Goal: Task Accomplishment & Management: Complete application form

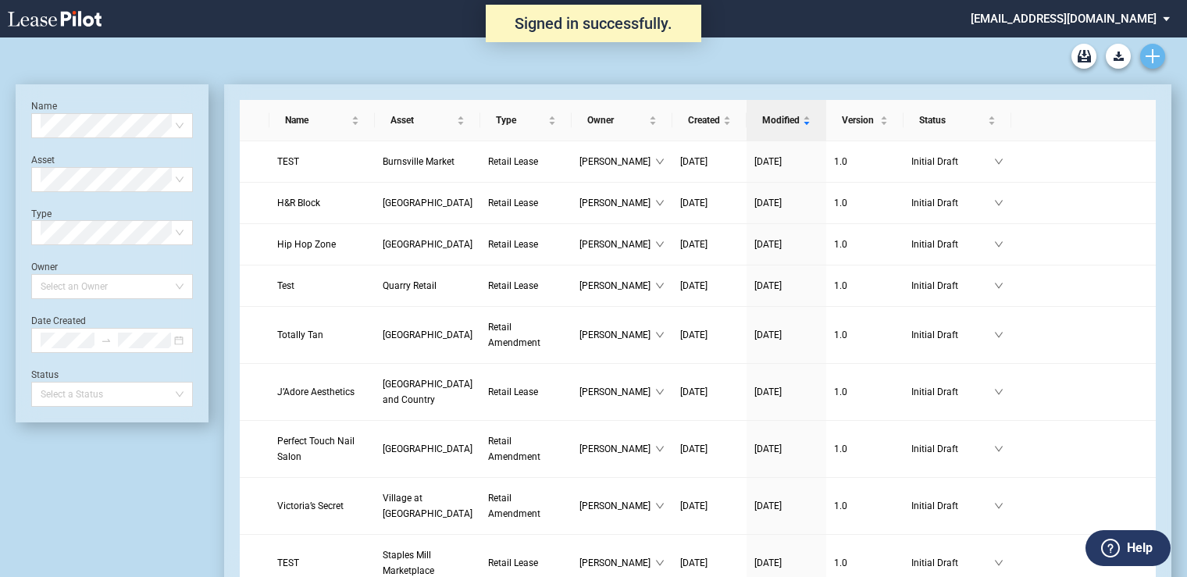
click at [1155, 51] on icon "Create new document" at bounding box center [1152, 56] width 14 height 14
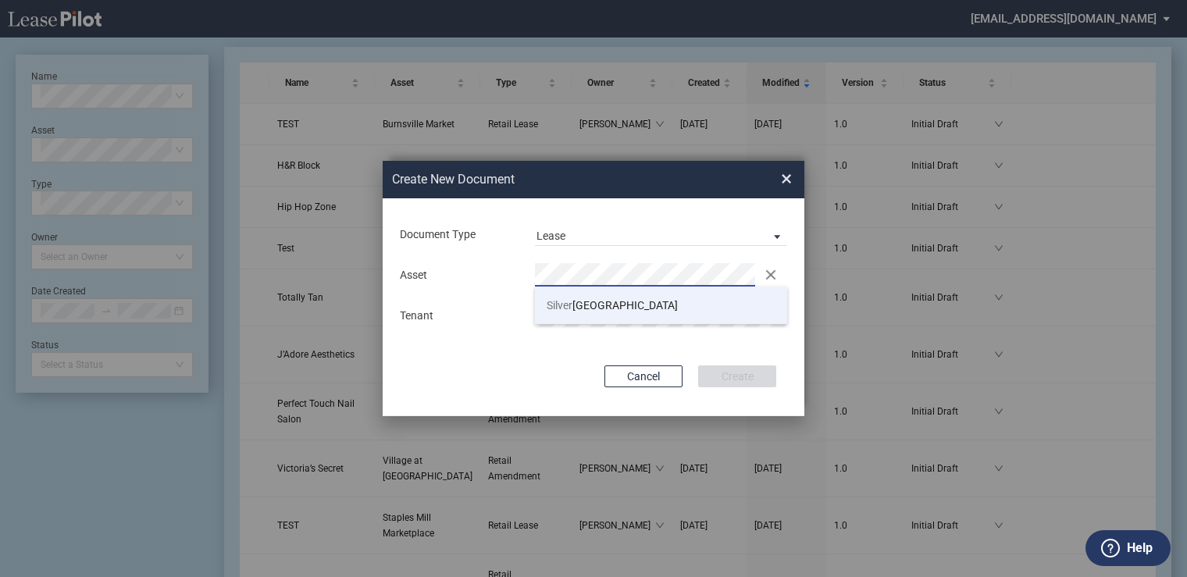
click at [553, 306] on span "Silver" at bounding box center [559, 305] width 26 height 12
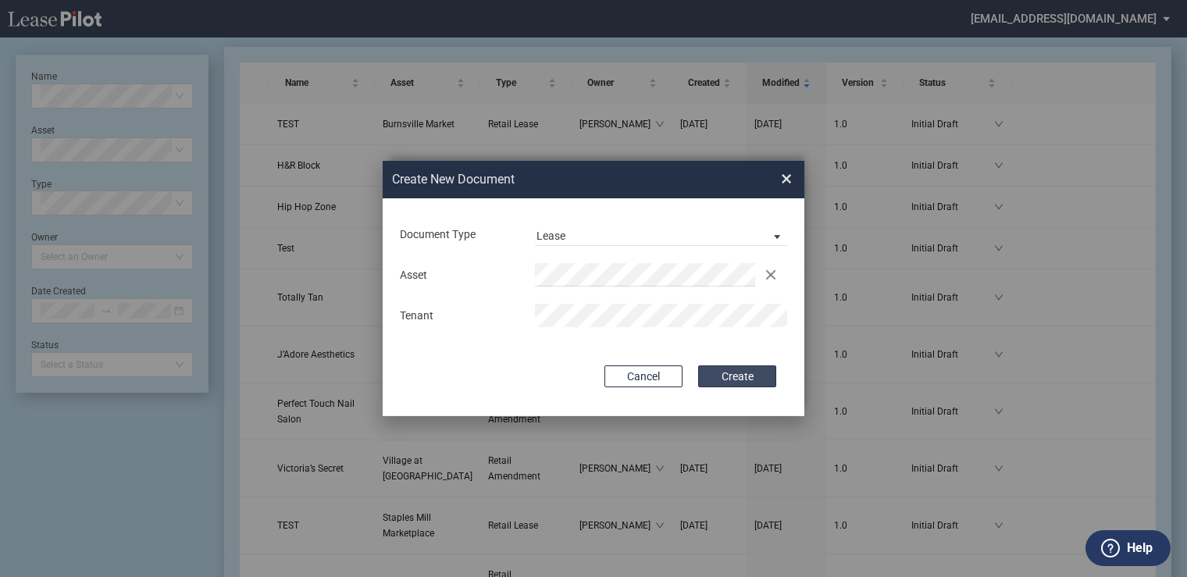
click at [735, 369] on button "Create" at bounding box center [737, 376] width 78 height 22
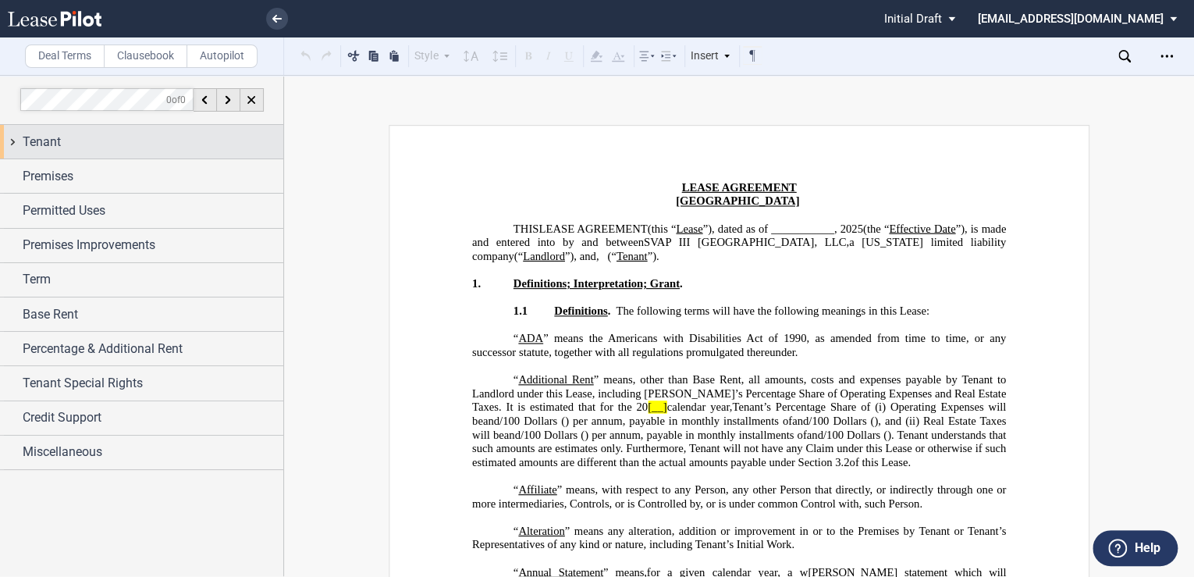
click at [37, 140] on span "Tenant" at bounding box center [42, 142] width 38 height 19
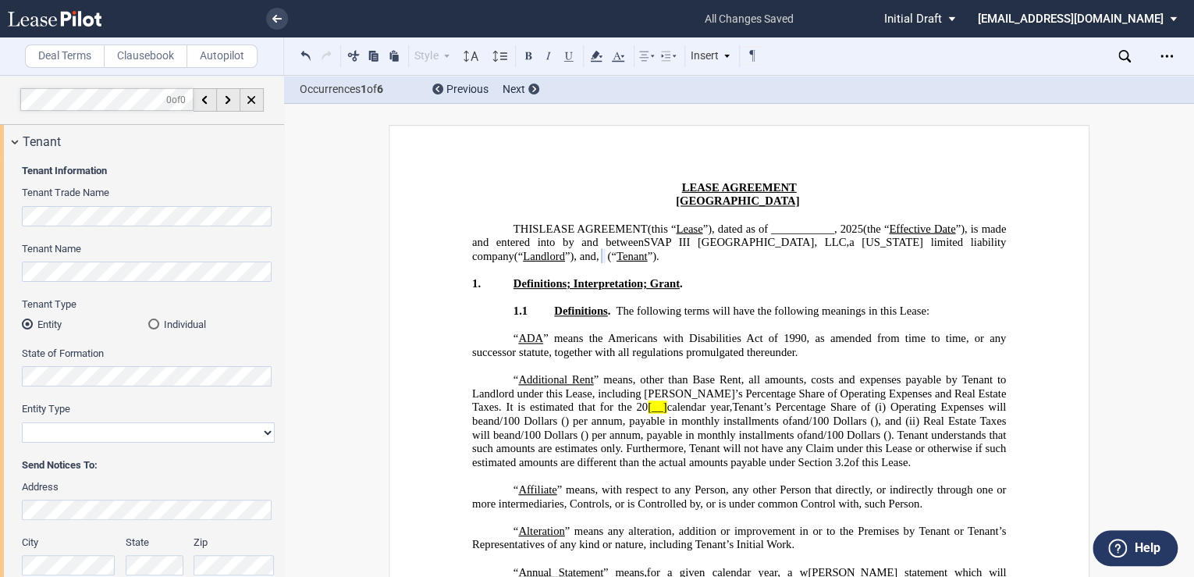
click at [68, 430] on select "Corporation Limited Liability Company General Partnership Limited Partnership O…" at bounding box center [148, 432] width 253 height 20
select select "corporation"
click at [22, 422] on select "Corporation Limited Liability Company General Partnership Limited Partnership O…" at bounding box center [148, 432] width 253 height 20
click at [614, 422] on span ") per annum, payable in monthly installments of" at bounding box center [678, 421] width 227 height 13
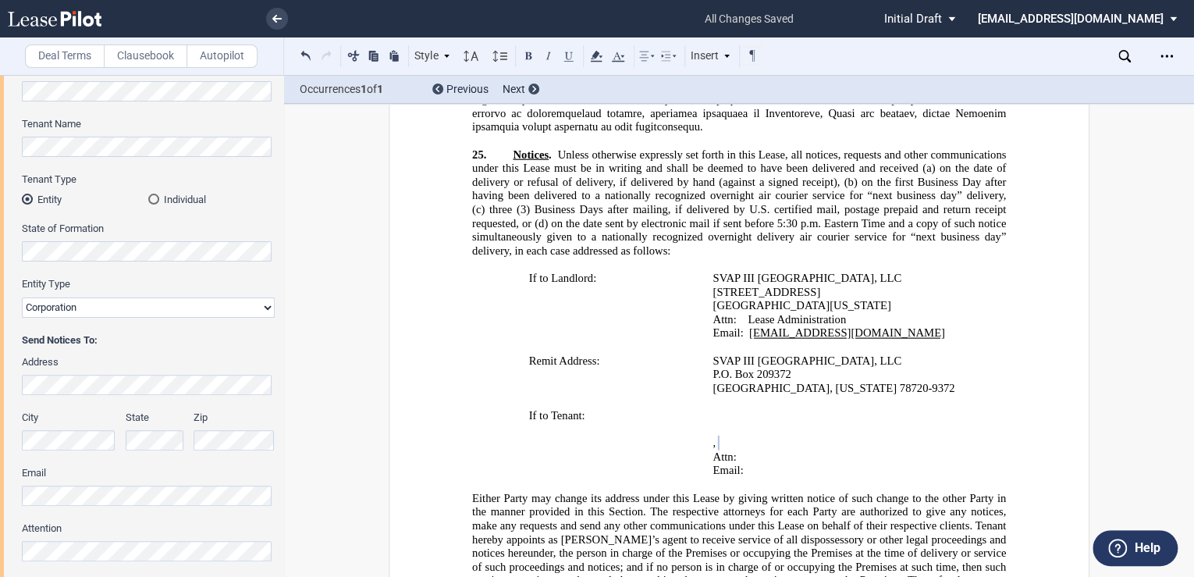
click at [493, 491] on span "Either Party may change its address under this Lease by giving written notice o…" at bounding box center [740, 545] width 537 height 109
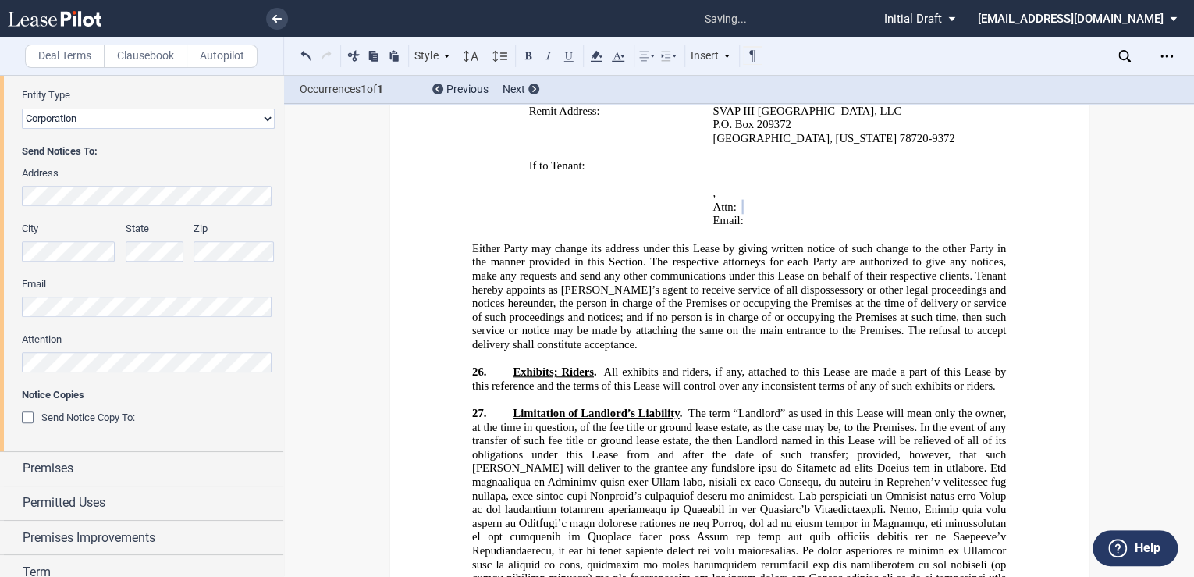
scroll to position [333, 0]
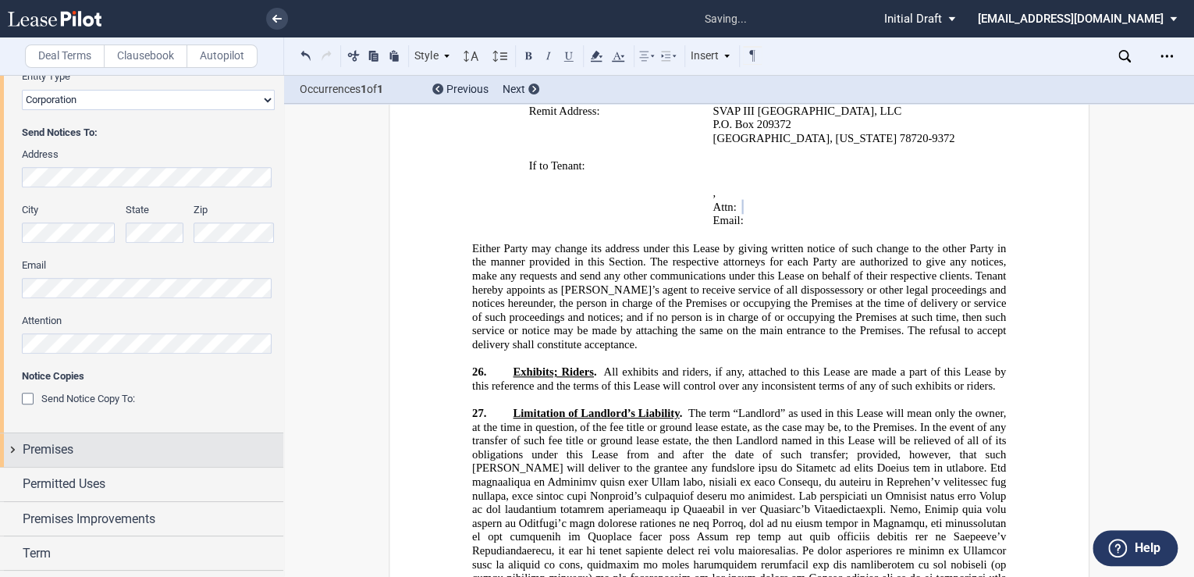
click at [41, 450] on span "Premises" at bounding box center [48, 449] width 51 height 19
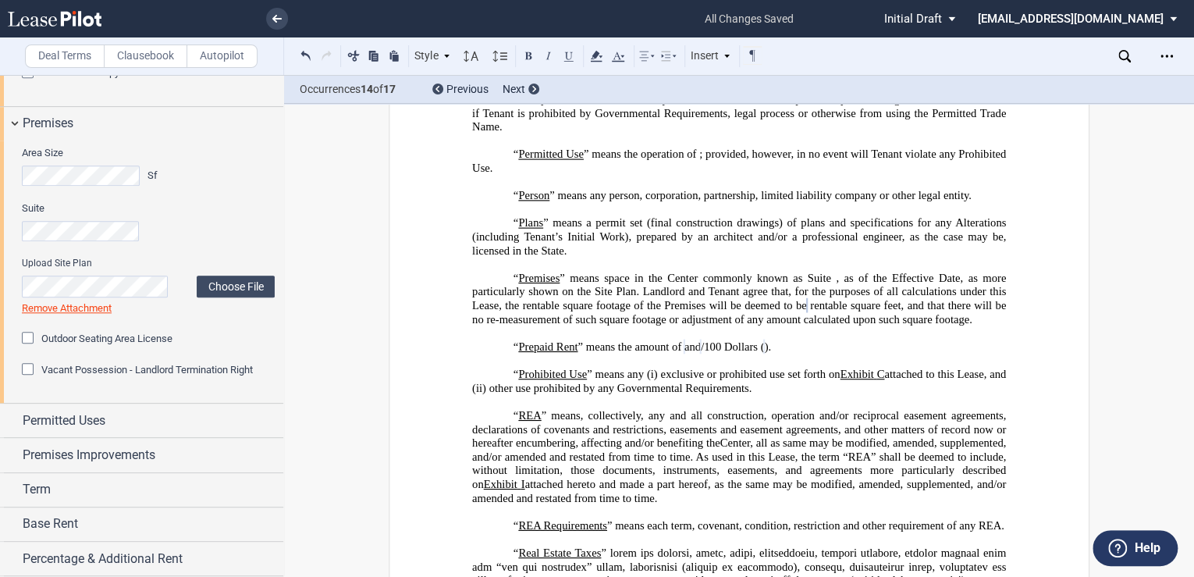
scroll to position [666, 0]
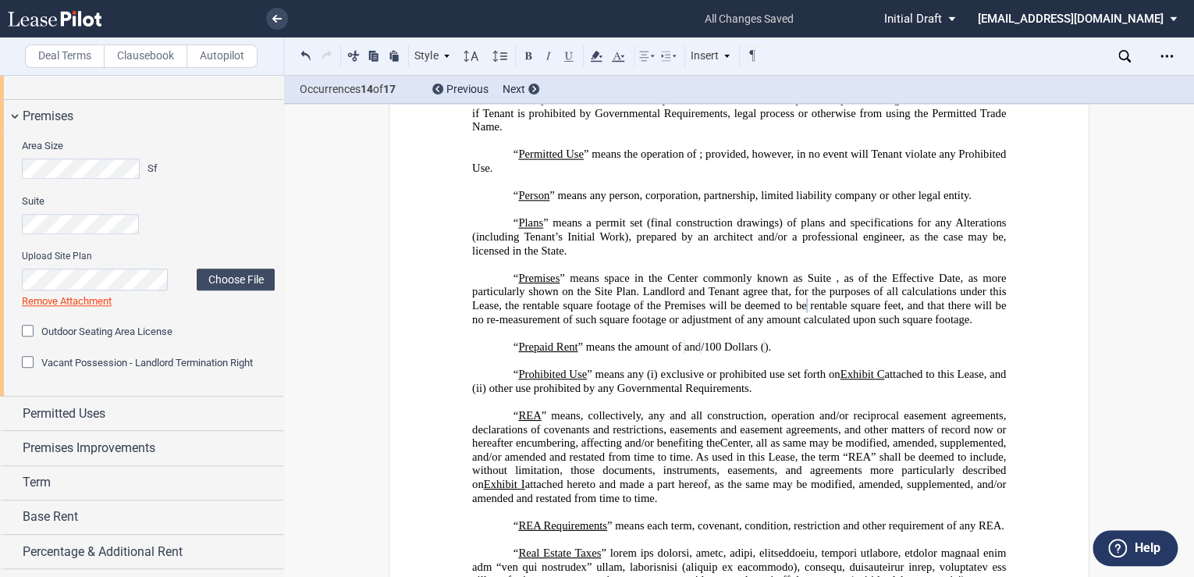
click at [26, 366] on div "Vacant Possession - Landlord Termination Right" at bounding box center [30, 364] width 16 height 16
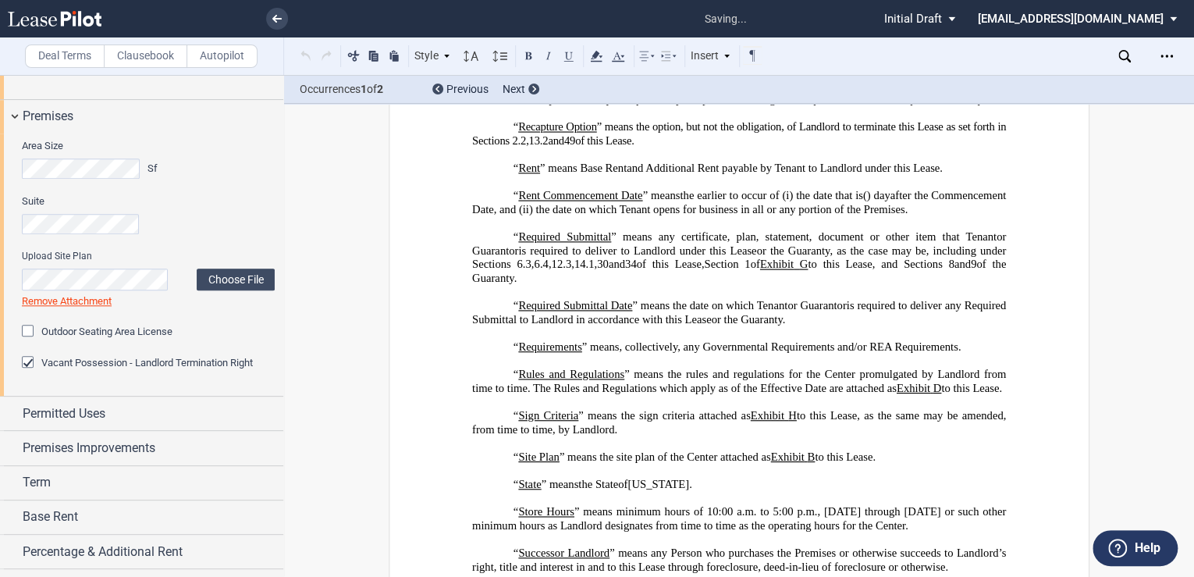
scroll to position [5502, 0]
